Goal: Information Seeking & Learning: Learn about a topic

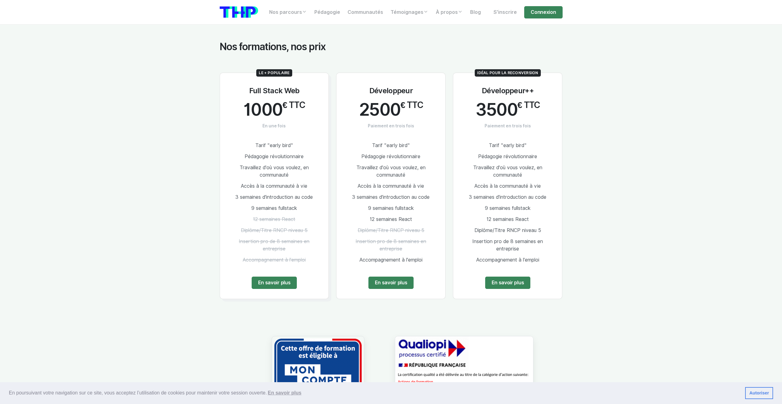
scroll to position [1137, 0]
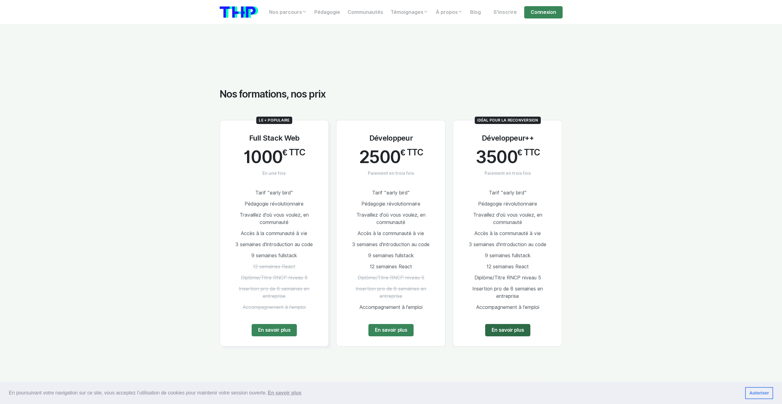
click at [521, 329] on link "En savoir plus" at bounding box center [507, 330] width 45 height 12
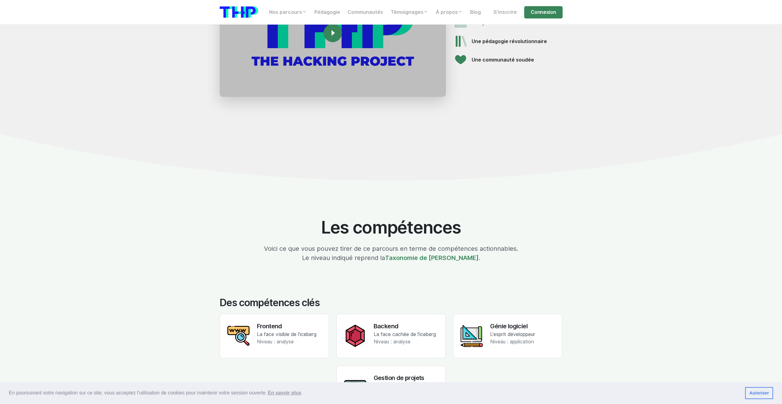
scroll to position [922, 0]
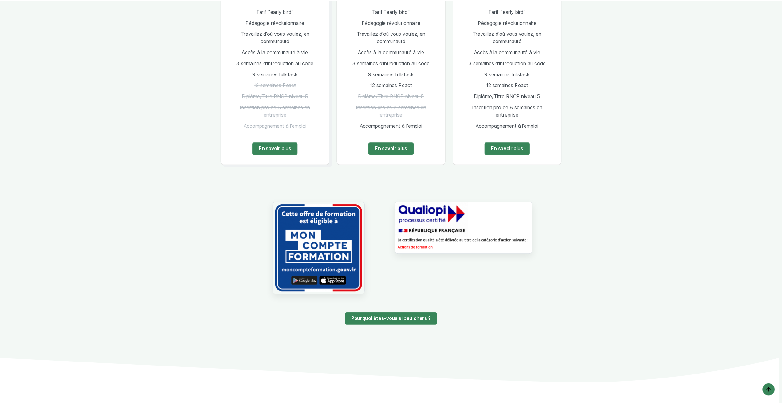
scroll to position [1137, 0]
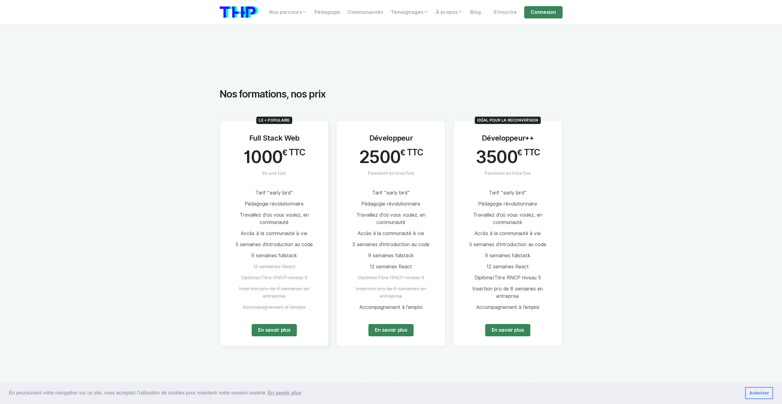
click at [285, 147] on span "€ TTC" at bounding box center [293, 152] width 22 height 10
click at [270, 326] on link "En savoir plus" at bounding box center [274, 330] width 45 height 12
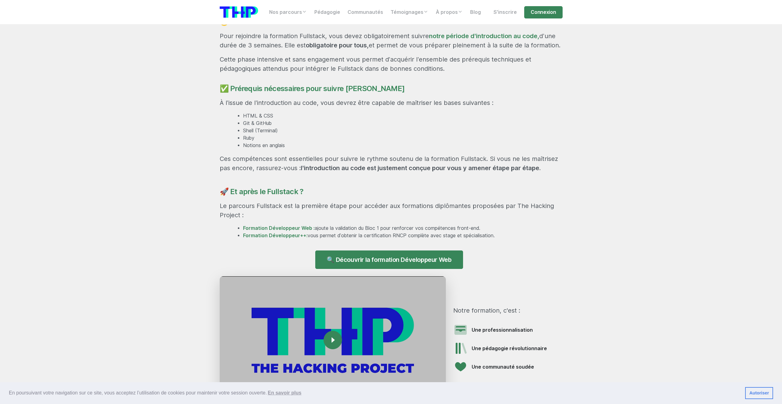
scroll to position [430, 0]
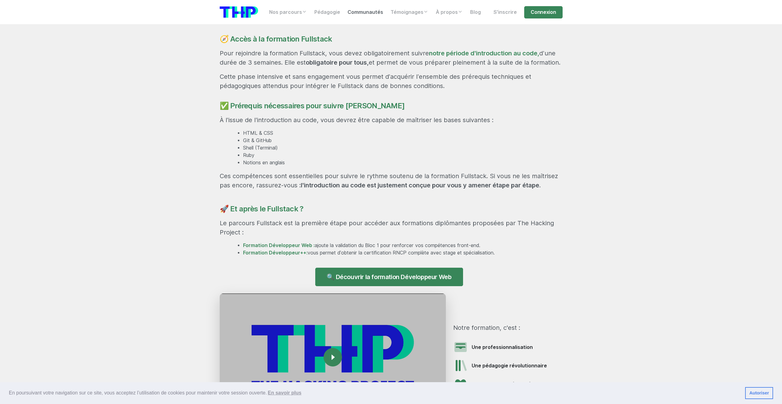
click at [369, 14] on link "Communautés" at bounding box center [365, 12] width 43 height 12
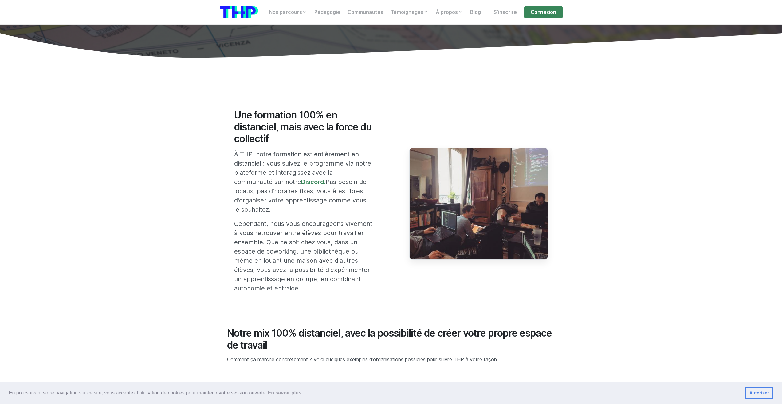
scroll to position [61, 0]
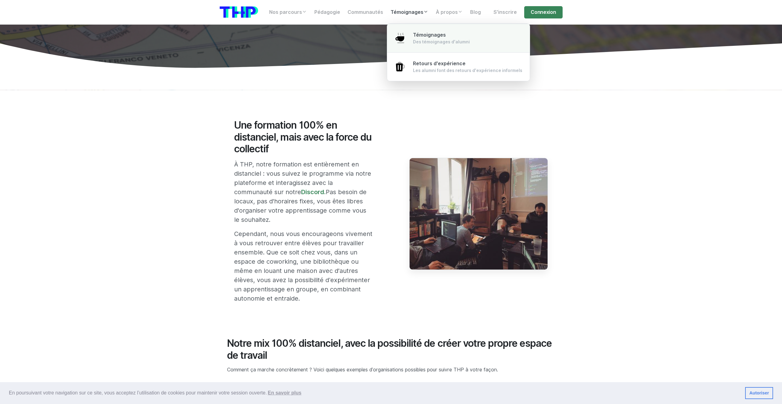
click at [410, 37] on link "Témoignages Des témoignages d'alumni" at bounding box center [458, 38] width 143 height 29
